Goal: Information Seeking & Learning: Compare options

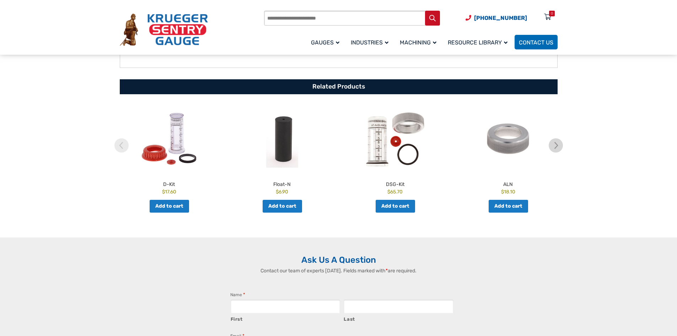
scroll to position [355, 0]
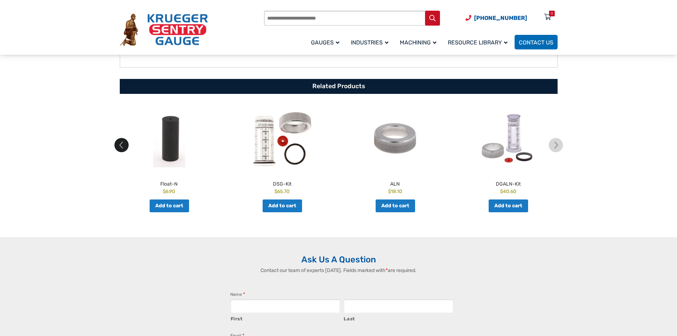
click at [118, 145] on img at bounding box center [121, 145] width 14 height 14
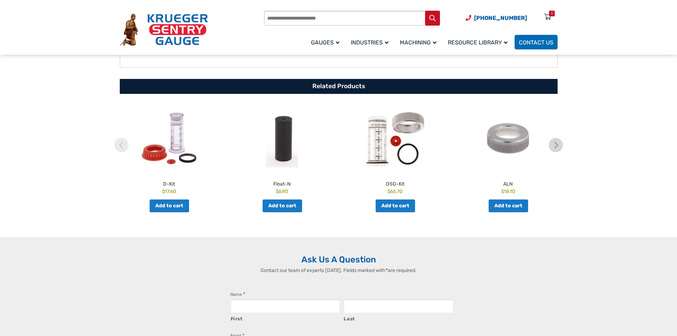
click at [389, 148] on img at bounding box center [394, 137] width 109 height 67
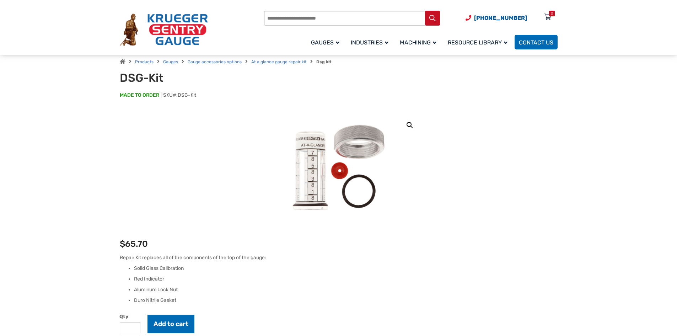
scroll to position [36, 0]
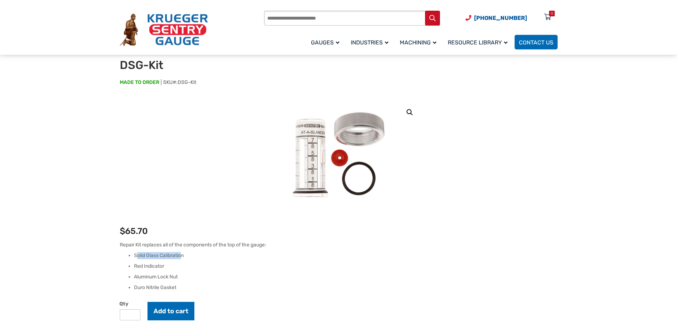
drag, startPoint x: 136, startPoint y: 256, endPoint x: 183, endPoint y: 255, distance: 47.3
click at [183, 255] on li "Solid Glass Calibration" at bounding box center [345, 255] width 423 height 7
drag, startPoint x: 133, startPoint y: 264, endPoint x: 158, endPoint y: 265, distance: 25.2
click at [158, 265] on ul "Solid Glass Calibration Red Indicator Aluminum Lock Nut Duro Nitrile Gasket" at bounding box center [339, 271] width 438 height 39
drag, startPoint x: 142, startPoint y: 278, endPoint x: 172, endPoint y: 277, distance: 29.5
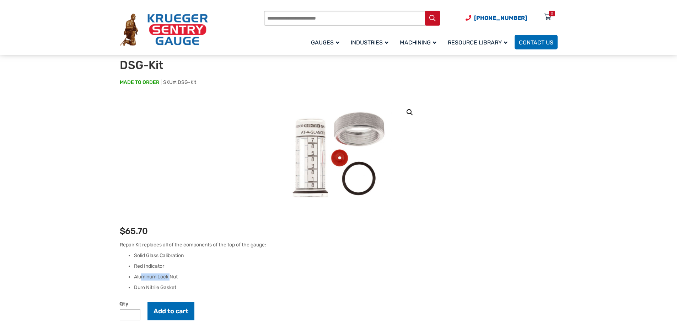
click at [172, 277] on li "Aluminum Lock Nut" at bounding box center [345, 276] width 423 height 7
drag, startPoint x: 144, startPoint y: 288, endPoint x: 163, endPoint y: 282, distance: 20.3
click at [163, 282] on ul "Solid Glass Calibration Red Indicator Aluminum Lock Nut Duro Nitrile Gasket" at bounding box center [339, 271] width 438 height 39
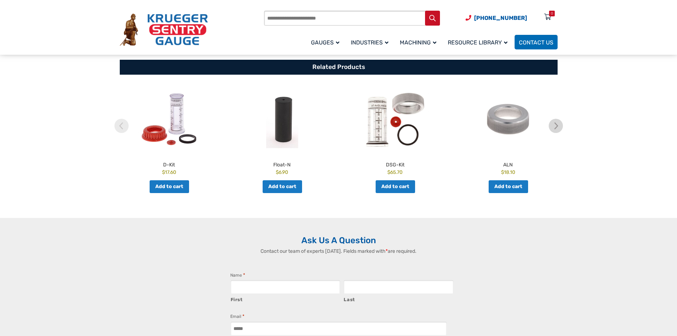
scroll to position [391, 0]
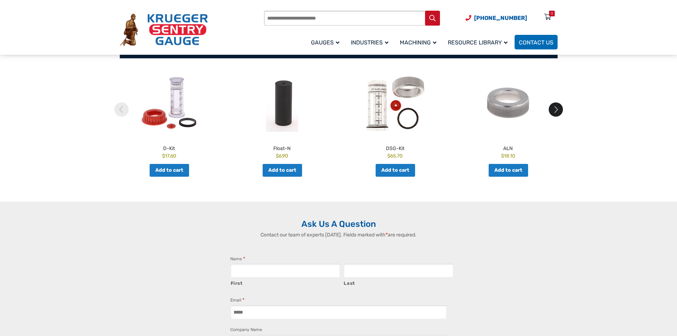
click at [555, 106] on img at bounding box center [556, 109] width 14 height 14
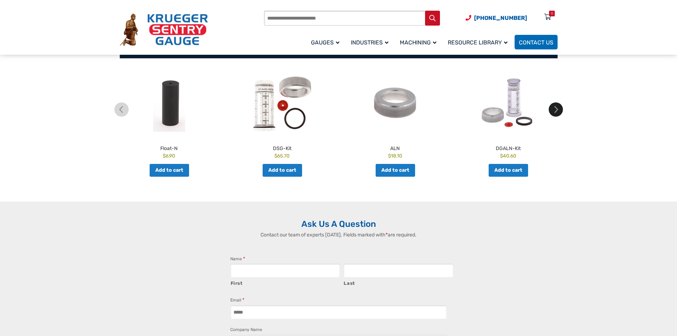
click at [555, 106] on img at bounding box center [556, 109] width 14 height 14
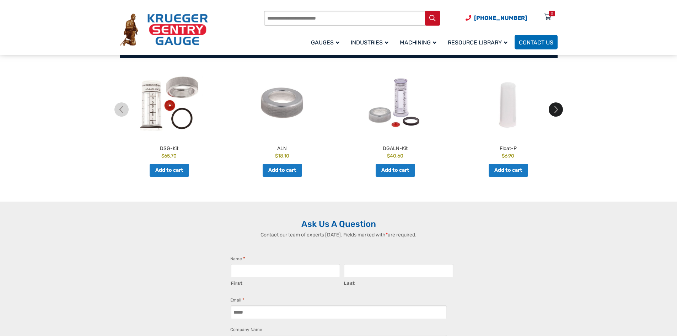
click at [555, 106] on img at bounding box center [556, 109] width 14 height 14
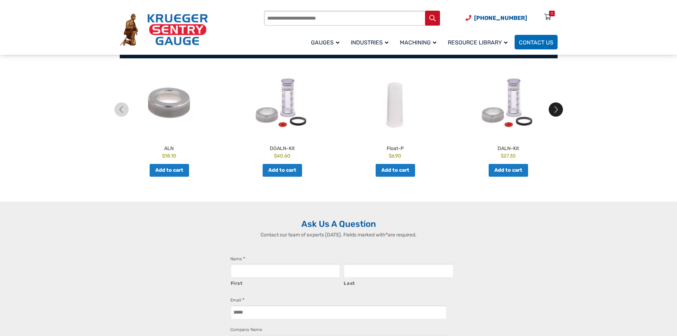
click at [555, 106] on img at bounding box center [556, 109] width 14 height 14
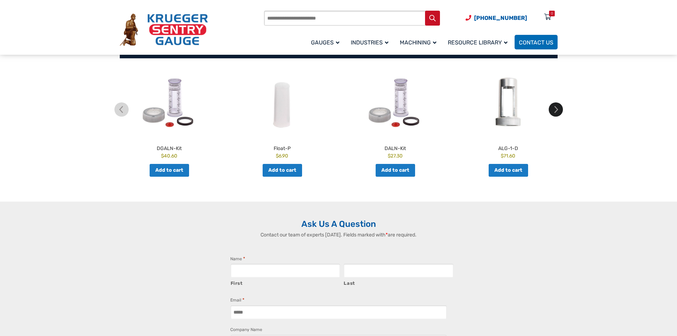
click at [555, 106] on img at bounding box center [556, 109] width 14 height 14
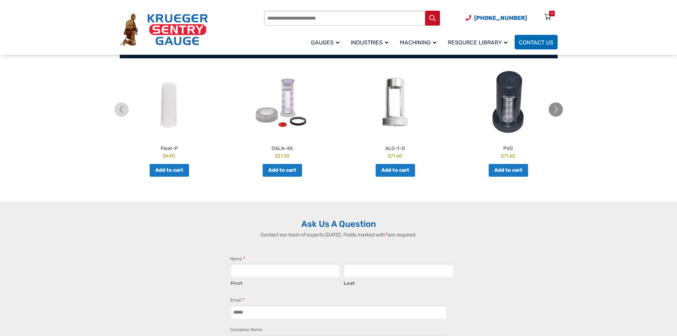
click at [555, 106] on img at bounding box center [556, 109] width 14 height 14
click at [514, 101] on img at bounding box center [507, 102] width 109 height 67
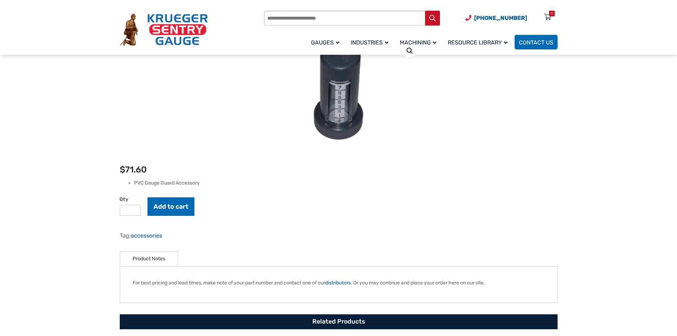
scroll to position [36, 0]
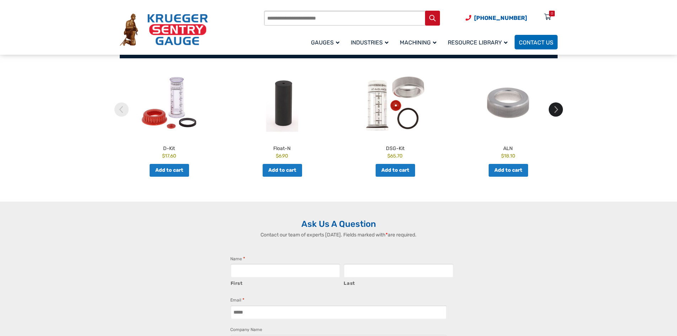
click at [558, 110] on img at bounding box center [556, 109] width 14 height 14
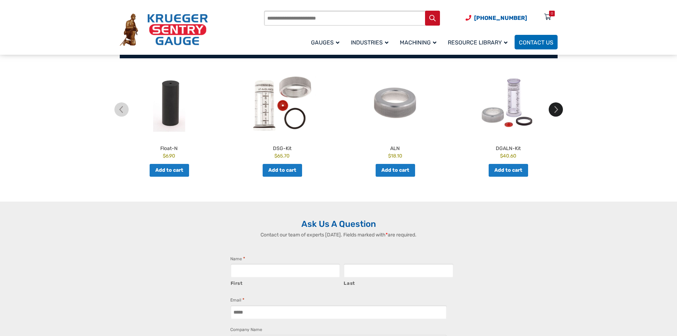
click at [558, 110] on img at bounding box center [556, 109] width 14 height 14
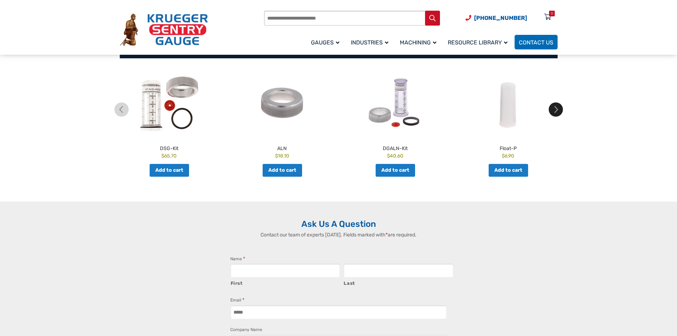
click at [558, 110] on img at bounding box center [556, 109] width 14 height 14
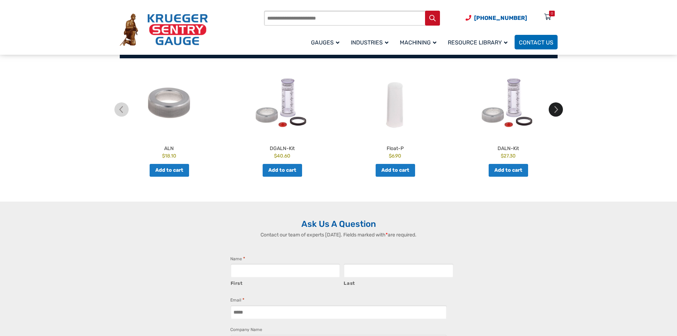
click at [558, 110] on img at bounding box center [556, 109] width 14 height 14
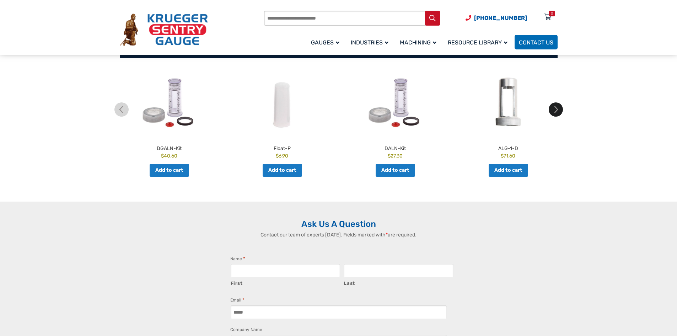
click at [558, 110] on img at bounding box center [556, 109] width 14 height 14
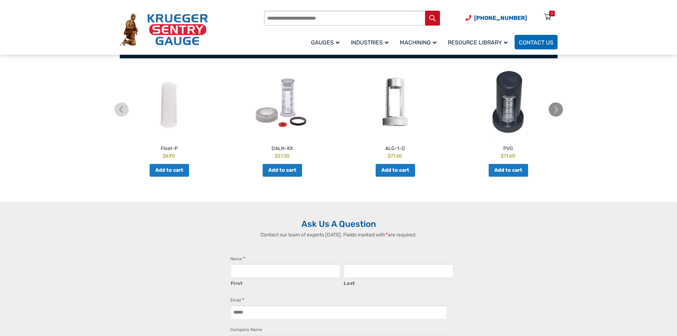
click at [558, 110] on img at bounding box center [556, 109] width 14 height 14
click at [116, 113] on img at bounding box center [121, 109] width 14 height 14
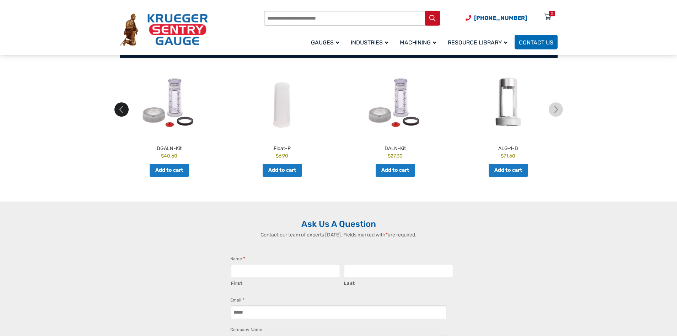
click at [116, 113] on img at bounding box center [121, 109] width 14 height 14
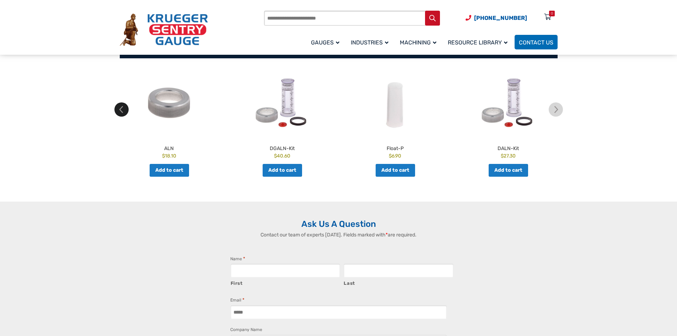
click at [116, 113] on img at bounding box center [121, 109] width 14 height 14
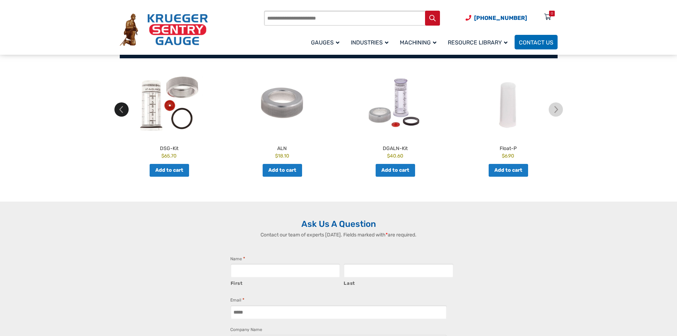
click at [116, 113] on img at bounding box center [121, 109] width 14 height 14
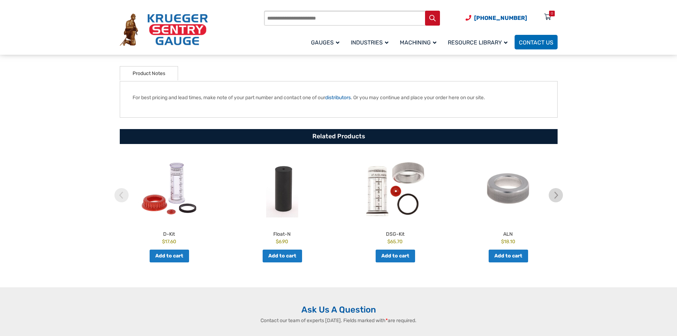
scroll to position [355, 0]
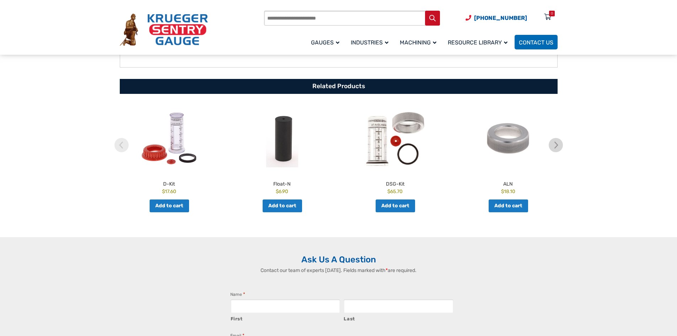
click at [380, 147] on img at bounding box center [394, 137] width 109 height 67
